Goal: Task Accomplishment & Management: Complete application form

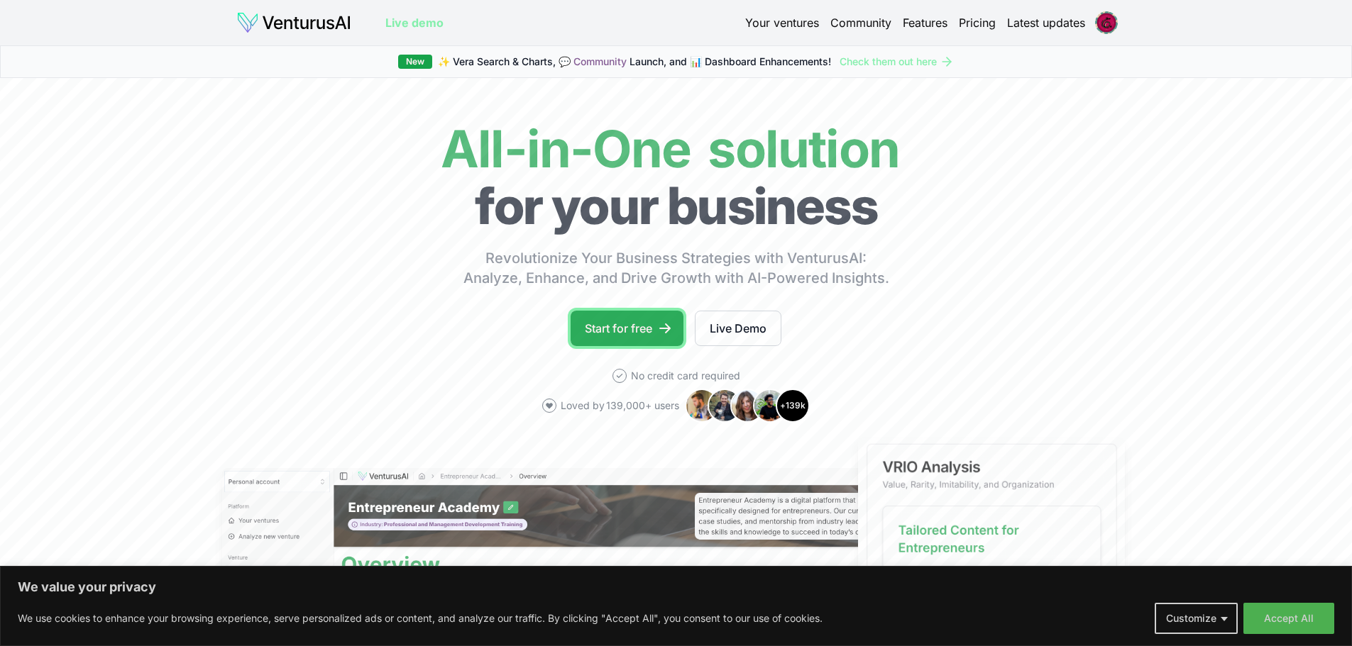
click at [624, 326] on link "Start for free" at bounding box center [626, 328] width 113 height 35
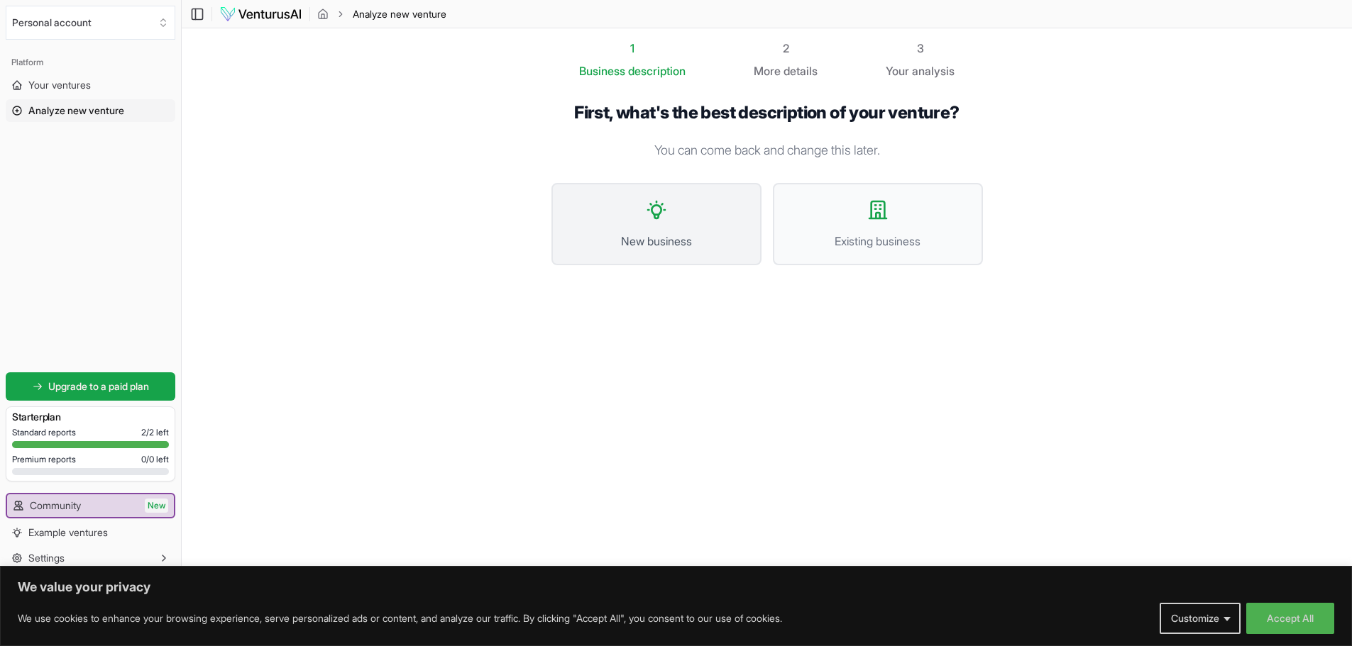
click at [729, 239] on span "New business" at bounding box center [656, 241] width 179 height 17
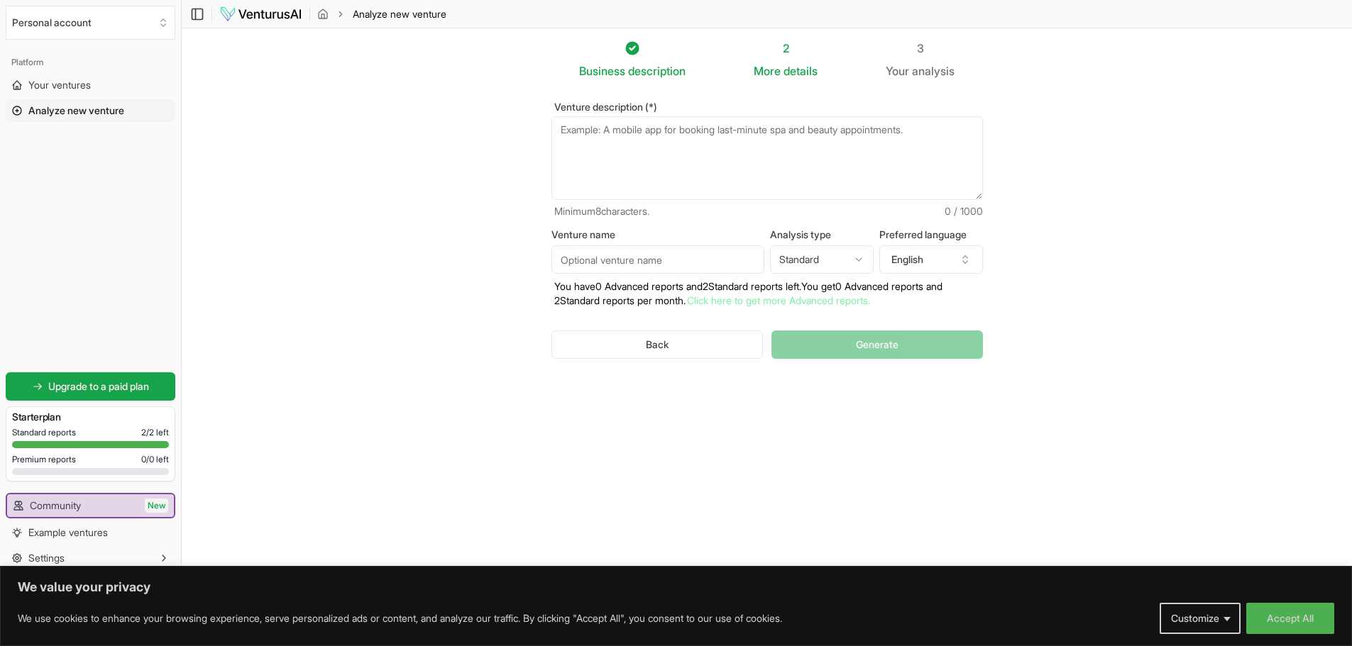
click at [734, 151] on textarea "Venture description (*)" at bounding box center [766, 158] width 431 height 84
paste textarea "Our teacher asked to us give some ideas which would provide some real time mone…"
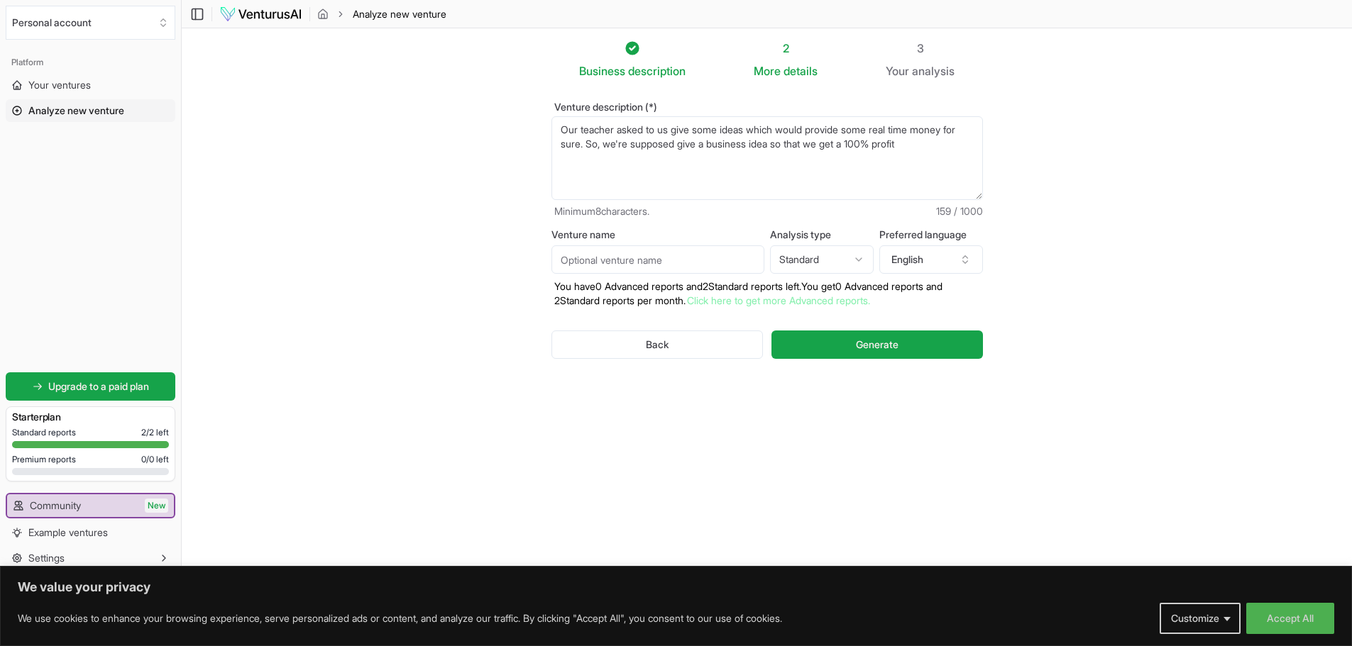
type textarea "Our teacher asked to us give some ideas which would provide some real time mone…"
click at [682, 268] on input "Venture name" at bounding box center [657, 260] width 213 height 28
click at [1042, 214] on section "Business description 2 More details 3 Your analysis Venture description (*) Our…" at bounding box center [767, 301] width 1170 height 547
click at [659, 254] on input "Venture name" at bounding box center [657, 260] width 213 height 28
click at [1173, 250] on section "Business description 2 More details 3 Your analysis Venture description (*) Our…" at bounding box center [767, 301] width 1170 height 547
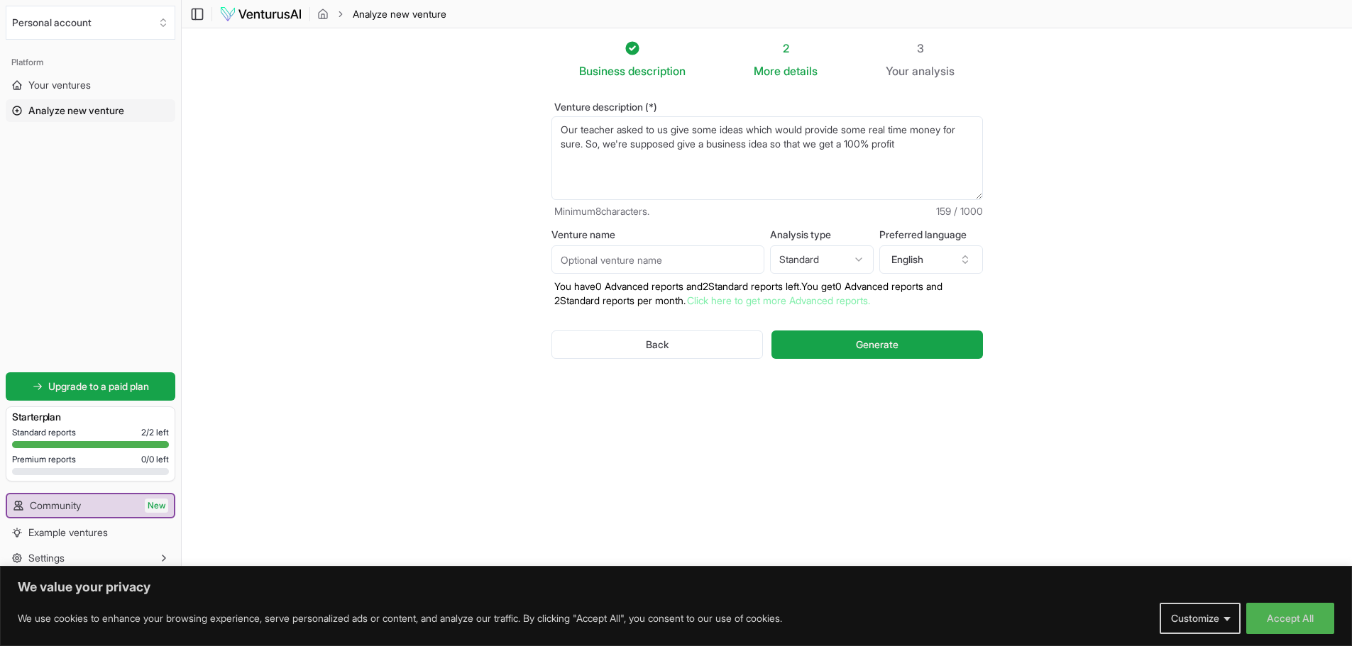
click at [856, 258] on html "We value your privacy We use cookies to enhance your browsing experience, serve…" at bounding box center [676, 323] width 1352 height 646
select select "advanced"
click at [936, 340] on button "Generate" at bounding box center [876, 345] width 211 height 28
